Goal: Transaction & Acquisition: Purchase product/service

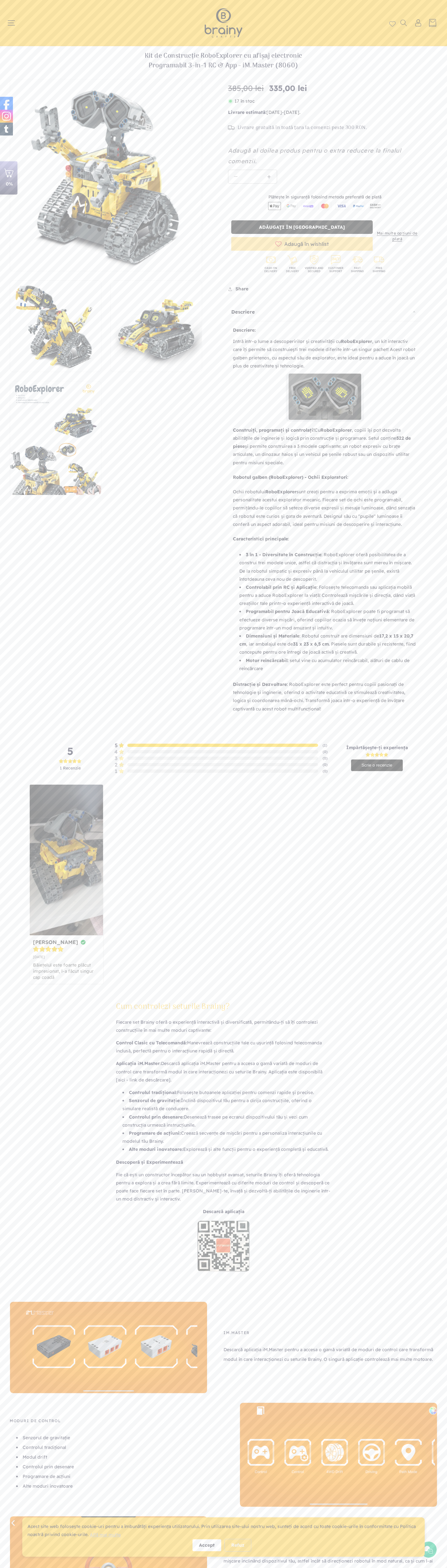
click at [298, 128] on span "Livrare gratuită în toată țara la comenzi peste 300 RON." at bounding box center [302, 128] width 129 height 6
click at [142, 28] on header "Home Shop Kituri de construcție Roboți S.T.E.M. Accesorii S.T.E.M. Puzzle Cum c…" at bounding box center [223, 23] width 447 height 46
click at [429, 360] on div "Preț obișnuit 335,00 lei Preț obișnuit 385,00 lei Preț redus 335,00 lei Preț un…" at bounding box center [320, 404] width 235 height 649
click at [427, 1568] on html "x by Timesact" at bounding box center [223, 784] width 447 height 1568
